Goal: Information Seeking & Learning: Learn about a topic

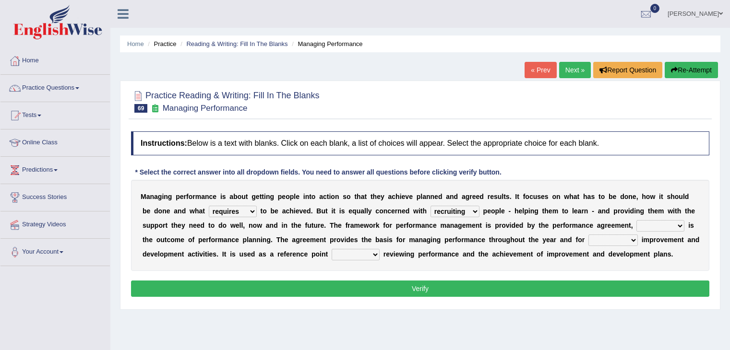
select select "requires"
select select "recruiting"
click at [661, 226] on select "what this which of which" at bounding box center [661, 226] width 48 height 12
click at [637, 220] on select "what this which of which" at bounding box center [661, 226] width 48 height 12
click at [677, 225] on select "what this which of which" at bounding box center [661, 226] width 48 height 12
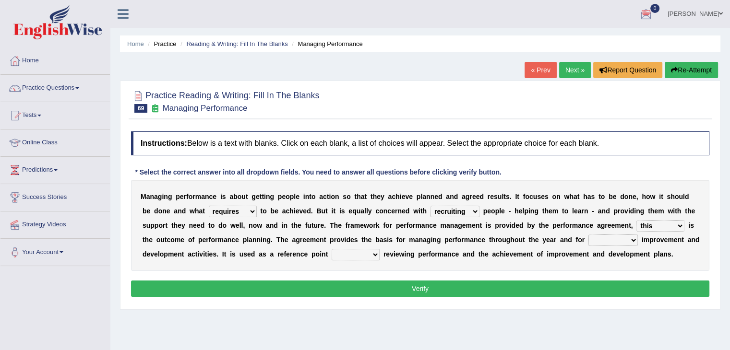
click at [260, 273] on div "Instructions: Below is a text with blanks. Click on each blank, a list of choic…" at bounding box center [420, 216] width 583 height 178
click at [673, 229] on select "what this which of which" at bounding box center [661, 226] width 48 height 12
select select "which"
click at [637, 220] on select "what this which of which" at bounding box center [661, 226] width 48 height 12
click at [624, 239] on select "guiding reassuring heralding concluding" at bounding box center [613, 241] width 49 height 12
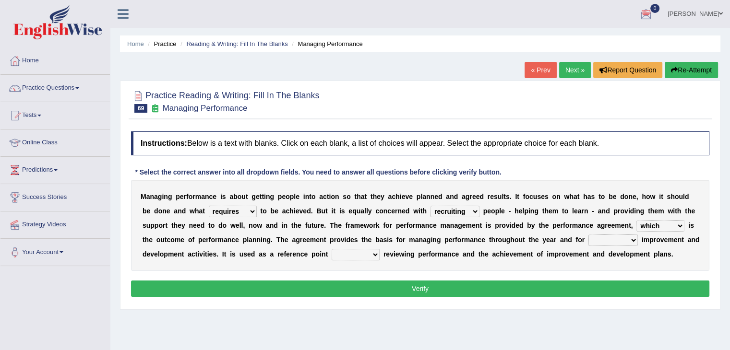
select select "guiding"
click at [589, 235] on select "guiding reassuring heralding concluding" at bounding box center [613, 241] width 49 height 12
click at [350, 256] on select "when as until since" at bounding box center [356, 255] width 48 height 12
select select "until"
click at [332, 249] on select "when as until since" at bounding box center [356, 255] width 48 height 12
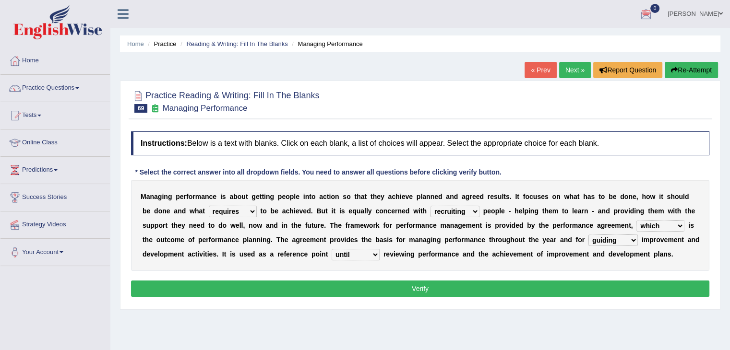
click at [422, 289] on button "Verify" at bounding box center [420, 289] width 578 height 16
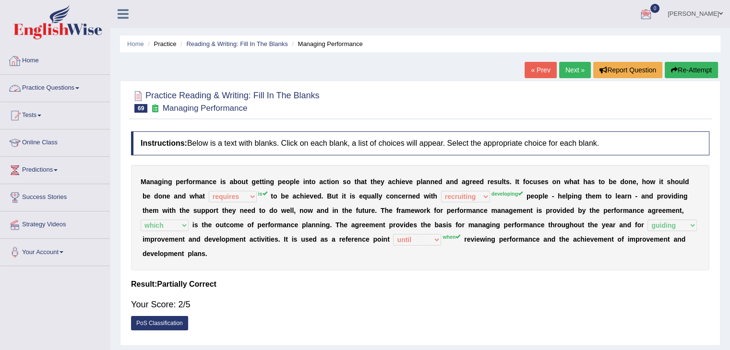
click at [62, 91] on link "Practice Questions" at bounding box center [54, 87] width 109 height 24
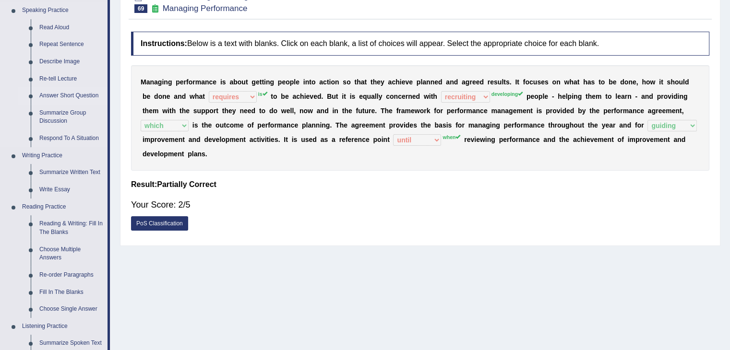
scroll to position [194, 0]
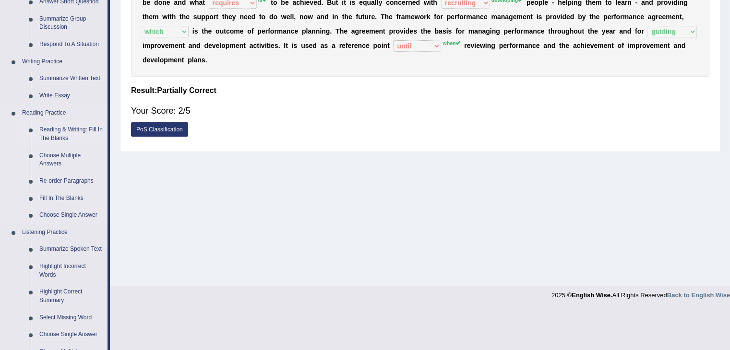
click at [71, 129] on link "Reading & Writing: Fill In The Blanks" at bounding box center [71, 133] width 72 height 25
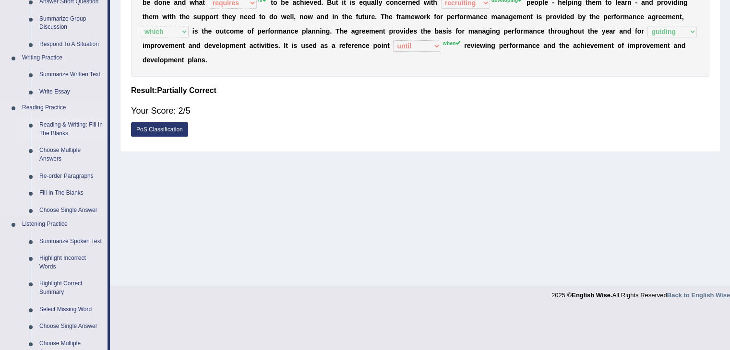
scroll to position [154, 0]
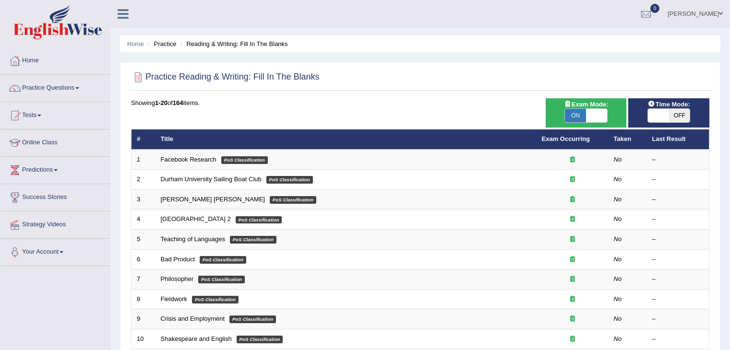
scroll to position [282, 0]
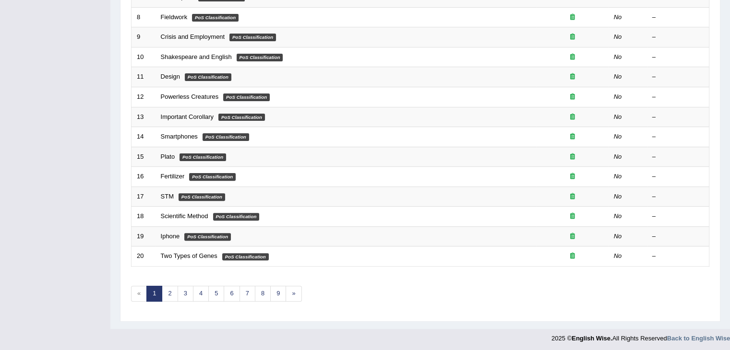
click at [170, 292] on link "2" at bounding box center [170, 294] width 16 height 16
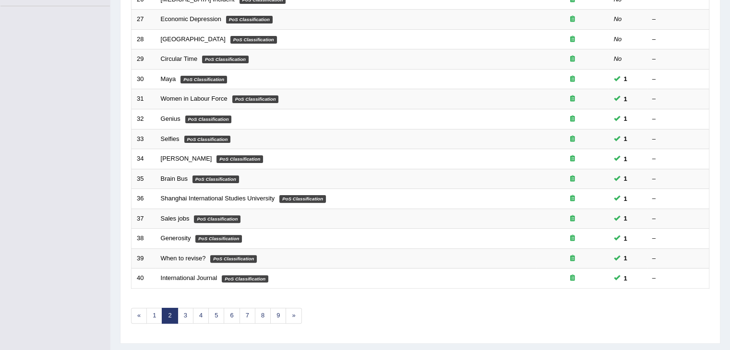
scroll to position [282, 0]
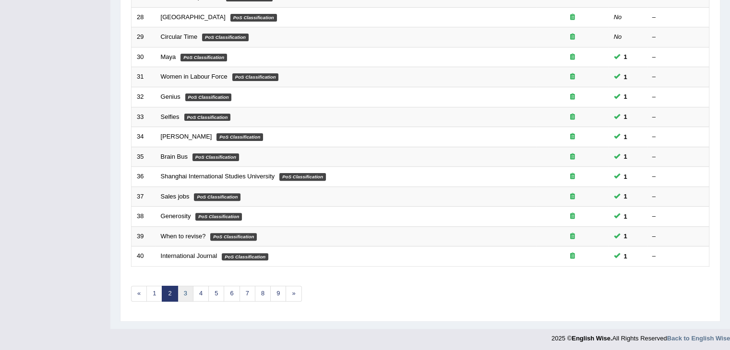
click at [185, 292] on link "3" at bounding box center [186, 294] width 16 height 16
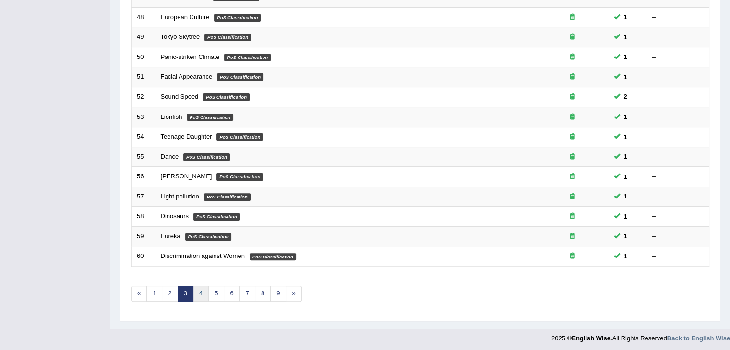
click at [203, 290] on link "4" at bounding box center [201, 294] width 16 height 16
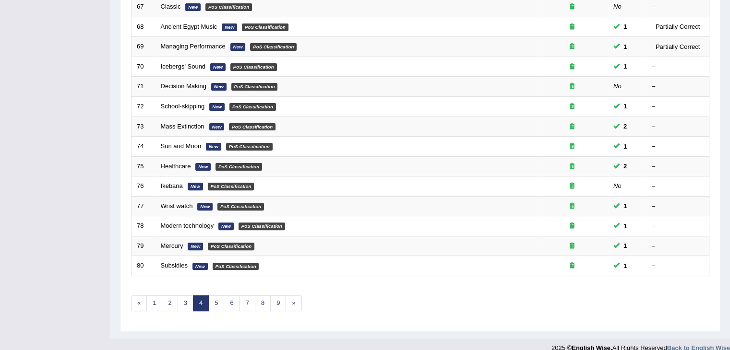
scroll to position [282, 0]
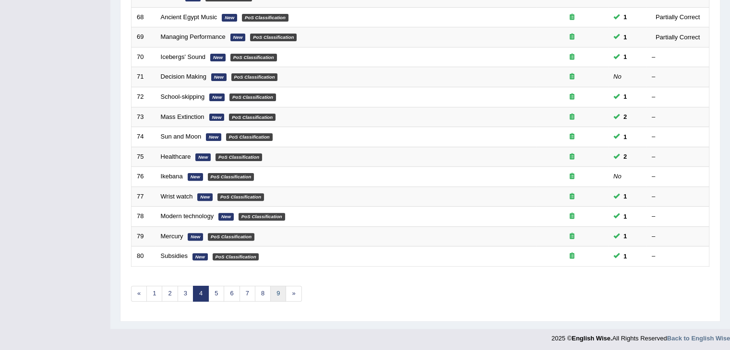
click at [277, 286] on link "9" at bounding box center [278, 294] width 16 height 16
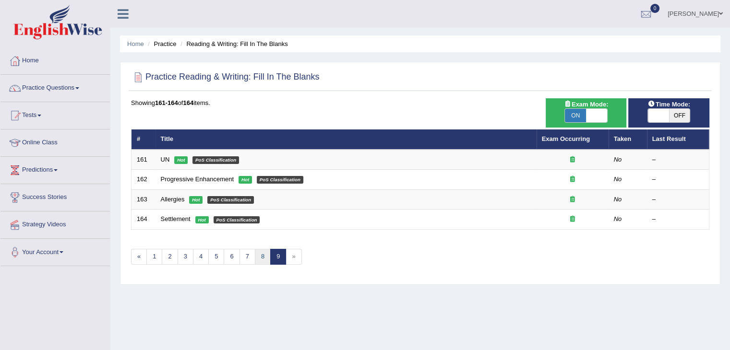
click at [260, 255] on link "8" at bounding box center [263, 257] width 16 height 16
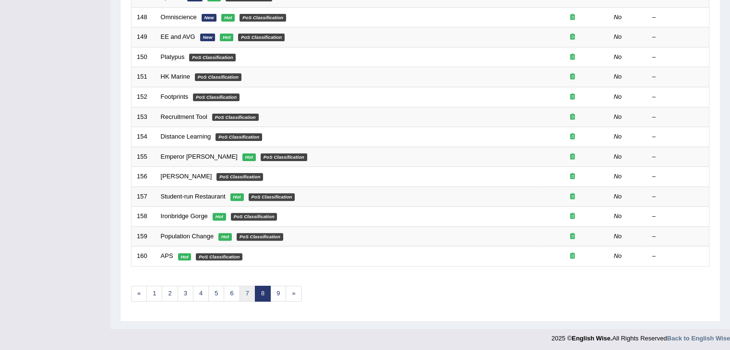
click at [243, 289] on link "7" at bounding box center [248, 294] width 16 height 16
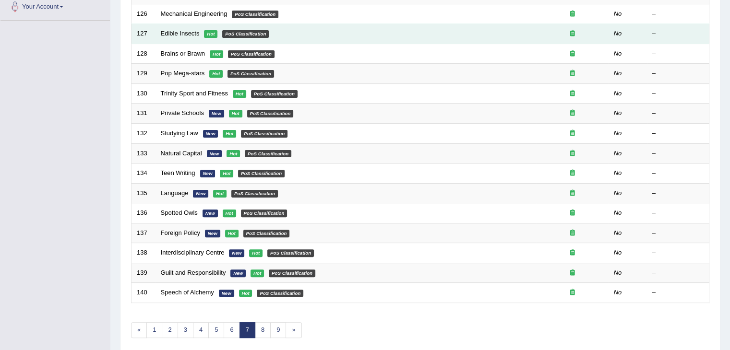
scroll to position [282, 0]
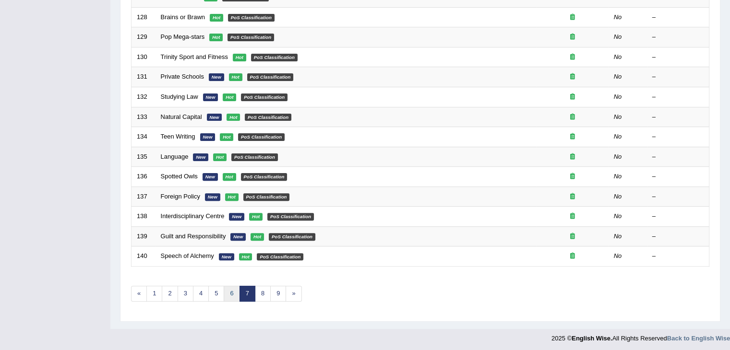
click at [230, 291] on link "6" at bounding box center [232, 294] width 16 height 16
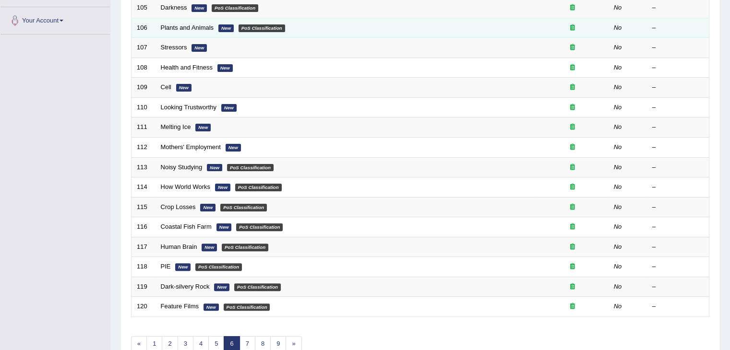
scroll to position [282, 0]
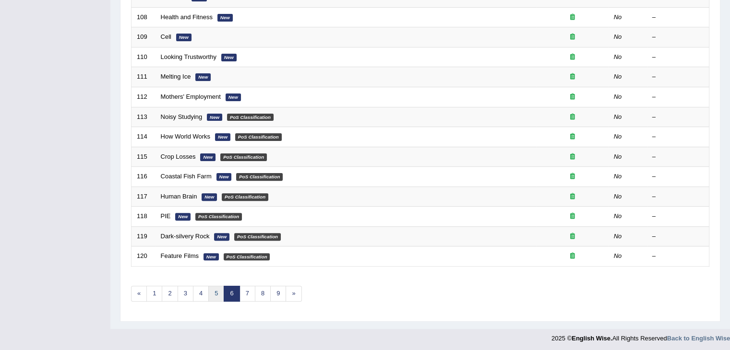
click at [211, 287] on link "5" at bounding box center [216, 294] width 16 height 16
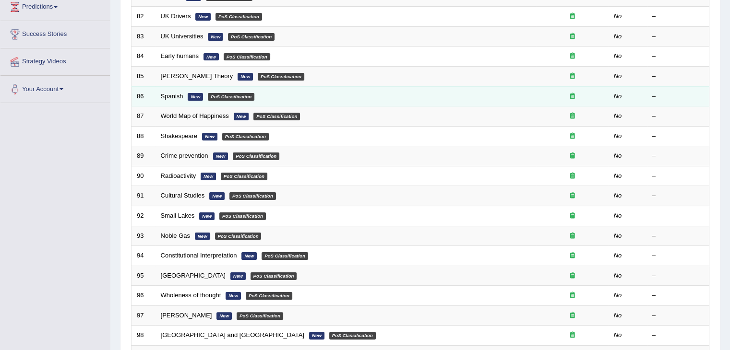
scroll to position [282, 0]
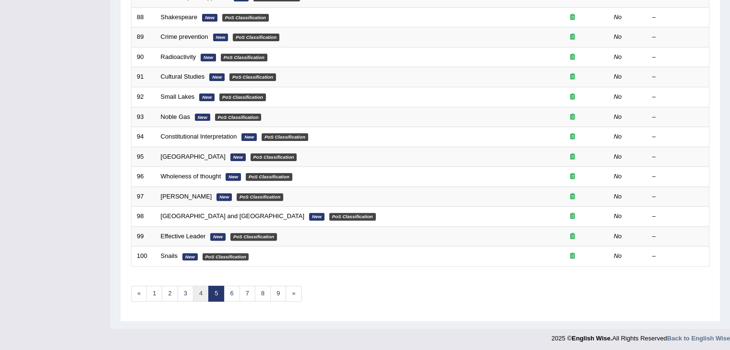
click at [202, 289] on link "4" at bounding box center [201, 294] width 16 height 16
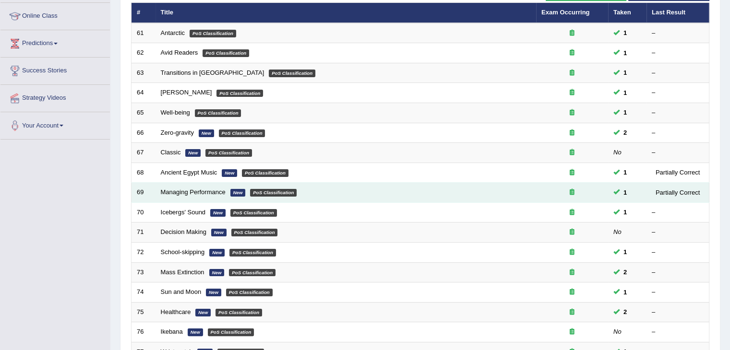
scroll to position [282, 0]
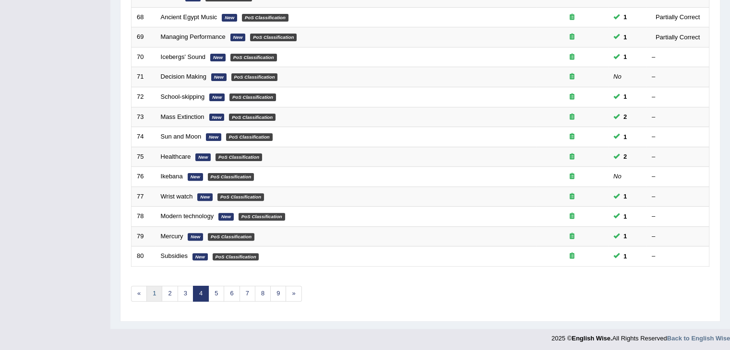
click at [155, 287] on link "1" at bounding box center [154, 294] width 16 height 16
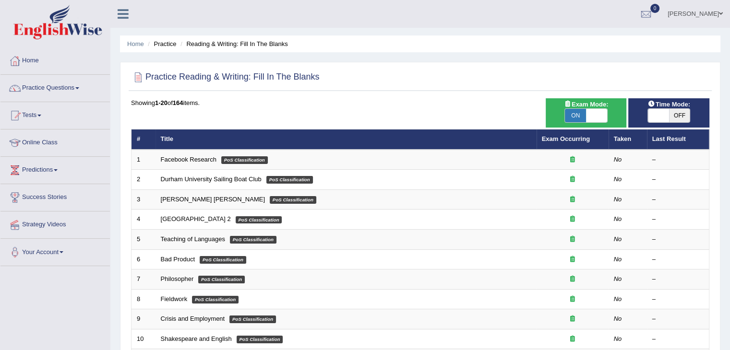
click at [687, 24] on link "Iman Salah Zahroon" at bounding box center [696, 12] width 70 height 25
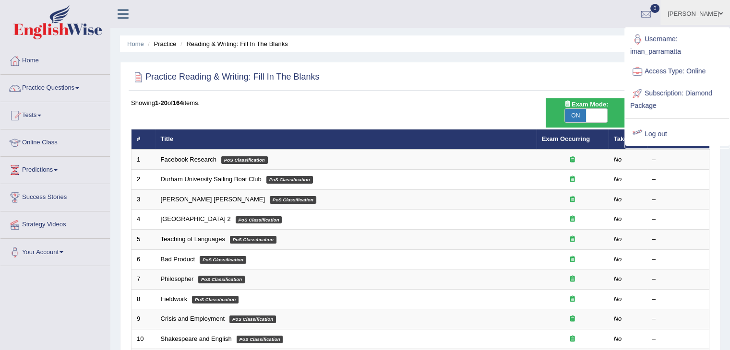
click at [654, 133] on link "Log out" at bounding box center [678, 134] width 104 height 22
